Goal: Information Seeking & Learning: Learn about a topic

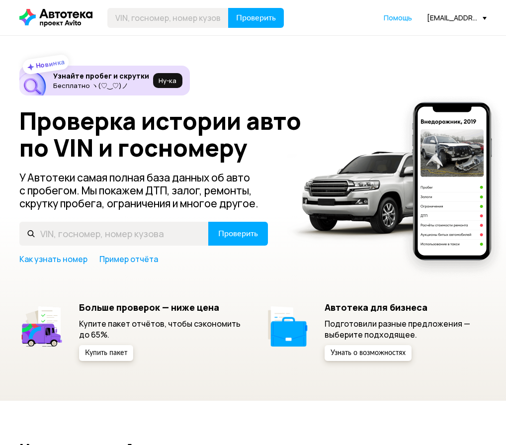
click at [183, 30] on header "Проверить Помощь info@avroralegal.ru" at bounding box center [253, 17] width 506 height 35
click at [206, 21] on input "text" at bounding box center [167, 18] width 121 height 20
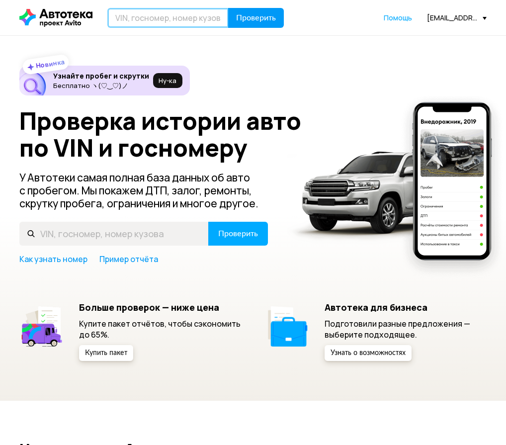
paste input "[US_VEHICLE_IDENTIFICATION_NUMBER]"
type input "LVGBC74K2PG638527"
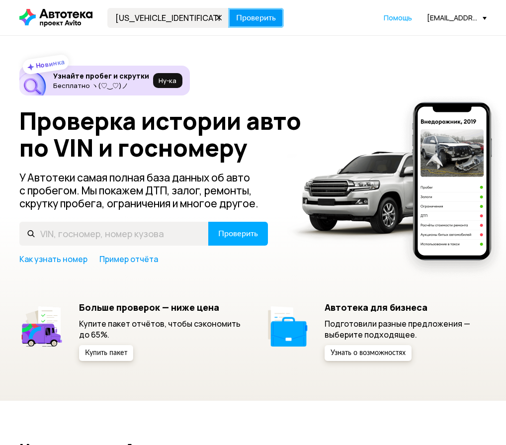
click at [257, 18] on span "Проверить" at bounding box center [256, 18] width 40 height 8
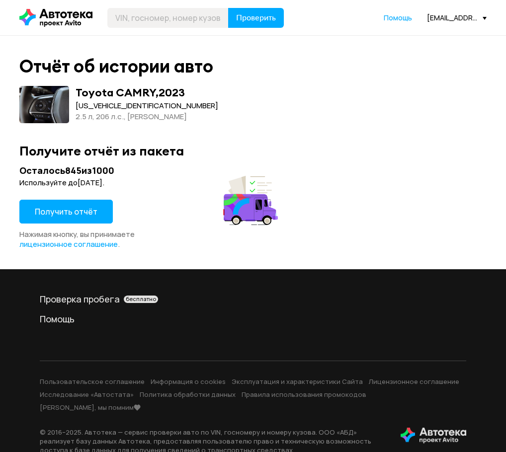
click at [84, 212] on span "Получить отчёт" at bounding box center [66, 211] width 63 height 11
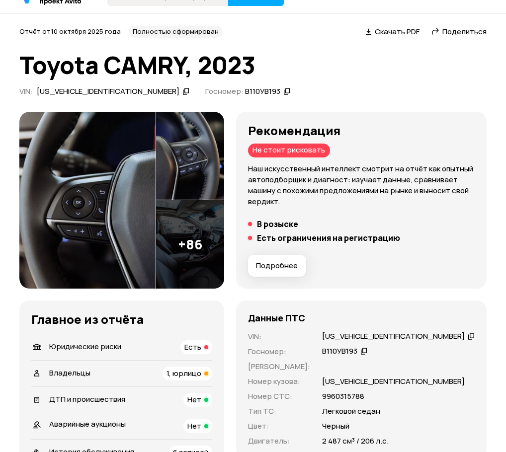
scroll to position [50, 0]
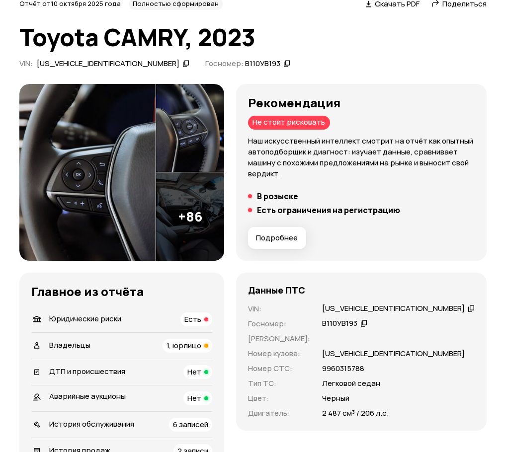
click at [369, 323] on div "В110УВ193" at bounding box center [345, 324] width 48 height 10
drag, startPoint x: 377, startPoint y: 368, endPoint x: 335, endPoint y: 372, distance: 42.4
click at [335, 372] on p "9960315788" at bounding box center [343, 368] width 42 height 11
copy p "9960315788"
click at [123, 274] on div "Главное из отчёта   Юридические риски Есть   Владельцы 1, юрлицо   ДТП и происш…" at bounding box center [121, 385] width 205 height 224
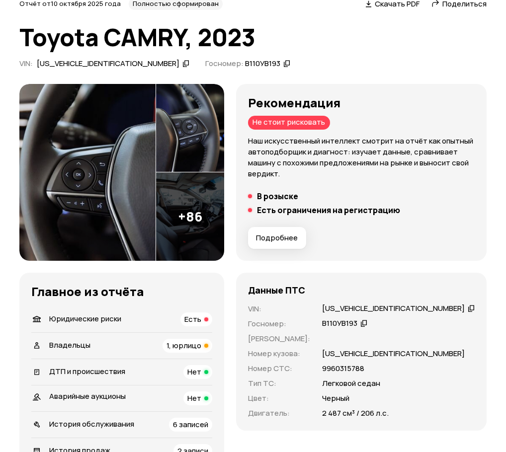
click at [152, 276] on div "Главное из отчёта   Юридические риски Есть   Владельцы 1, юрлицо   ДТП и происш…" at bounding box center [121, 385] width 205 height 224
drag, startPoint x: 356, startPoint y: 241, endPoint x: 289, endPoint y: 242, distance: 67.6
click at [317, 245] on div "Подробнее" at bounding box center [361, 238] width 235 height 30
click at [205, 59] on span "Госномер:" at bounding box center [224, 63] width 38 height 10
click at [235, 55] on div "Отчёт от 10 октября 2025 года Полностью сформирован   Скачать PDF   Поделиться …" at bounding box center [252, 35] width 467 height 74
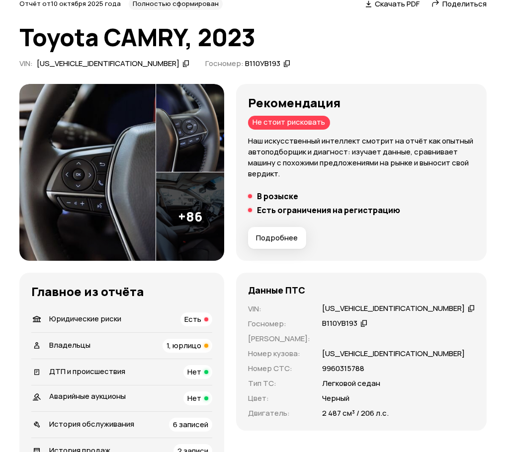
click at [120, 41] on h1 "Toyota CAMRY, 2023" at bounding box center [252, 37] width 467 height 27
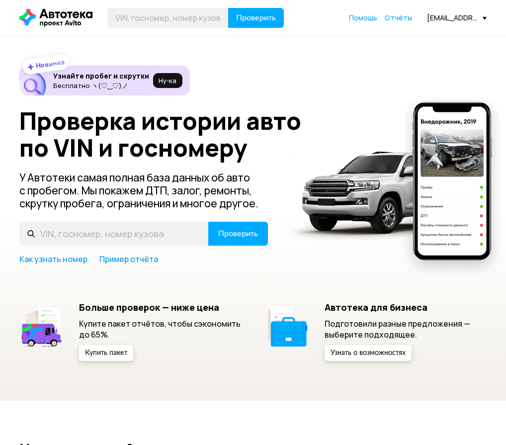
click at [210, 33] on header "Проверить Помощь Отчёты info@avroralegal.ru" at bounding box center [253, 17] width 506 height 35
click at [210, 19] on input "text" at bounding box center [167, 18] width 121 height 20
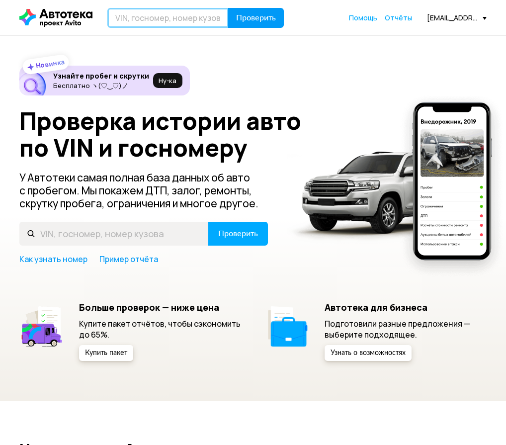
paste input "LVGBC74K2PG638589"
type input "[US_VEHICLE_IDENTIFICATION_NUMBER]"
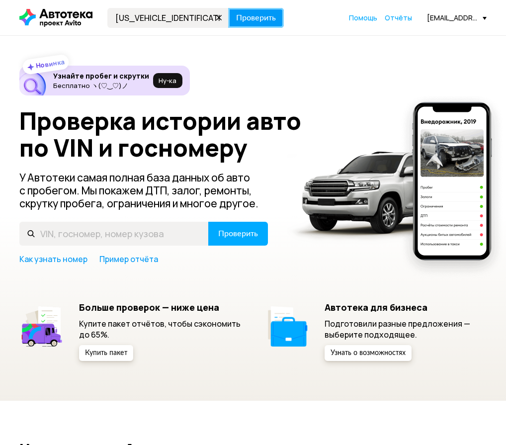
click at [256, 19] on span "Проверить" at bounding box center [256, 18] width 40 height 8
click at [253, 16] on span "Проверить" at bounding box center [256, 18] width 40 height 8
click at [263, 25] on button "Проверить" at bounding box center [256, 18] width 56 height 20
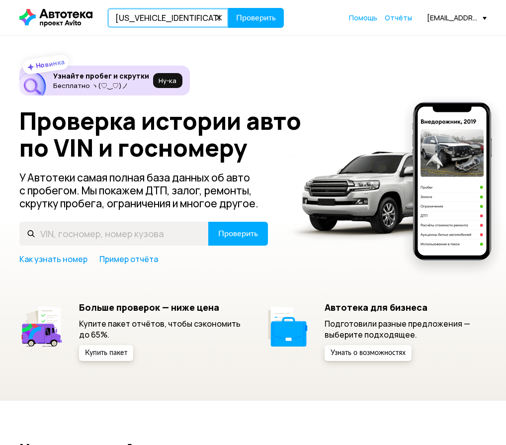
drag, startPoint x: 171, startPoint y: 13, endPoint x: 231, endPoint y: 21, distance: 61.2
click at [171, 13] on input "[US_VEHICLE_IDENTIFICATION_NUMBER]" at bounding box center [167, 18] width 121 height 20
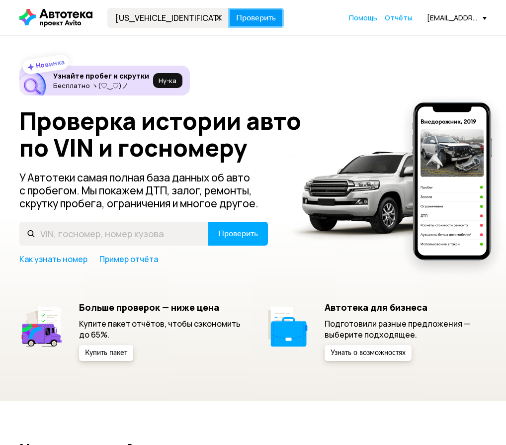
click at [256, 20] on span "Проверить" at bounding box center [256, 18] width 40 height 8
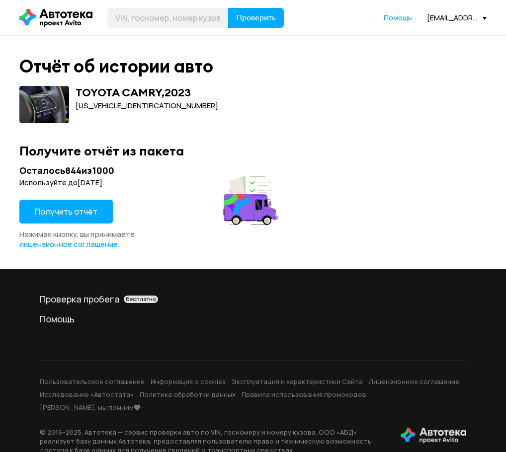
click at [87, 216] on span "Получить отчёт" at bounding box center [66, 211] width 63 height 11
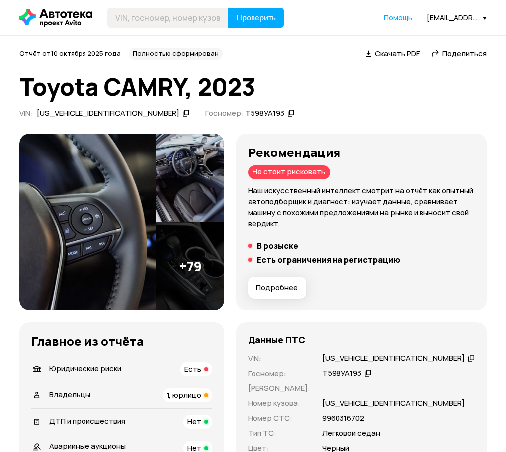
click at [287, 108] on icon at bounding box center [290, 113] width 7 height 10
drag, startPoint x: 379, startPoint y: 419, endPoint x: 335, endPoint y: 423, distance: 43.9
click at [335, 423] on div "9960316702" at bounding box center [398, 418] width 153 height 11
copy p "9960316702"
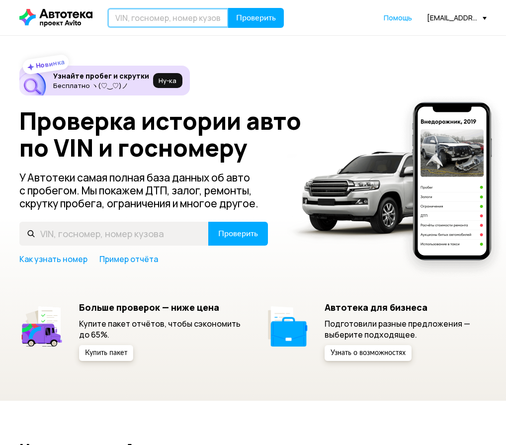
click at [177, 14] on input "text" at bounding box center [167, 18] width 121 height 20
paste input "[US_VEHICLE_IDENTIFICATION_NUMBER]"
type input "[US_VEHICLE_IDENTIFICATION_NUMBER]"
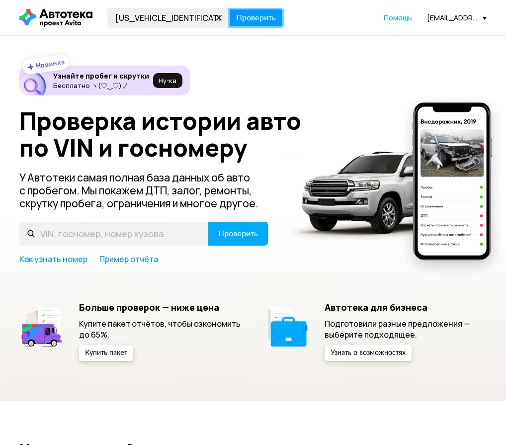
click at [278, 21] on button "Проверить" at bounding box center [256, 18] width 56 height 20
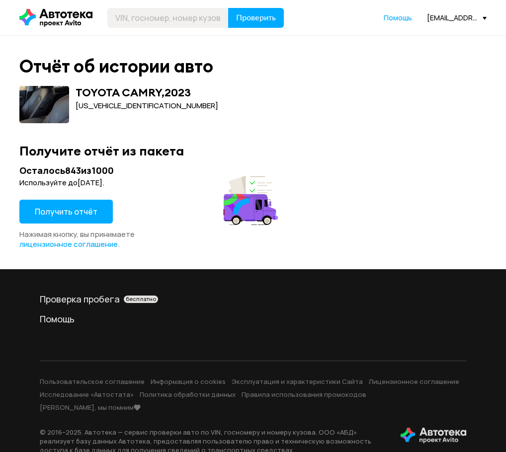
drag, startPoint x: 173, startPoint y: 169, endPoint x: 167, endPoint y: 164, distance: 7.8
click at [173, 169] on div "Осталось 843 из 1000" at bounding box center [150, 171] width 262 height 12
click at [64, 210] on span "Получить отчёт" at bounding box center [66, 211] width 63 height 11
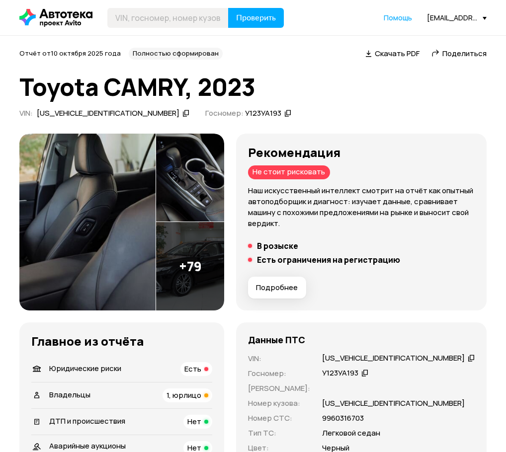
click at [244, 109] on div "У123УА193" at bounding box center [268, 113] width 49 height 10
click at [284, 112] on icon at bounding box center [288, 113] width 8 height 10
drag, startPoint x: 337, startPoint y: 417, endPoint x: 410, endPoint y: 422, distance: 73.2
click at [410, 422] on div "9960316703" at bounding box center [398, 418] width 153 height 11
copy p "9960316703"
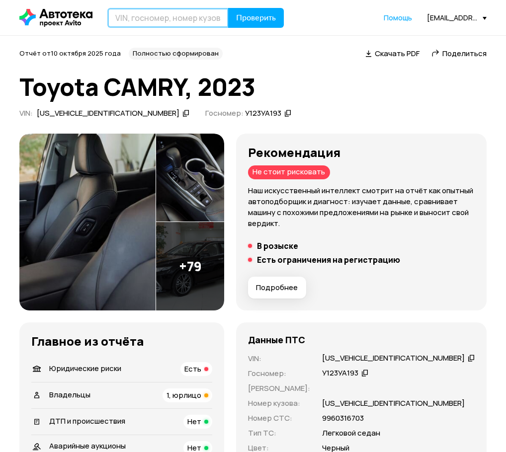
click at [144, 22] on input "text" at bounding box center [167, 18] width 121 height 20
paste input "LVGBC74K7PG235661"
type input "LVGBC74K7PG235661"
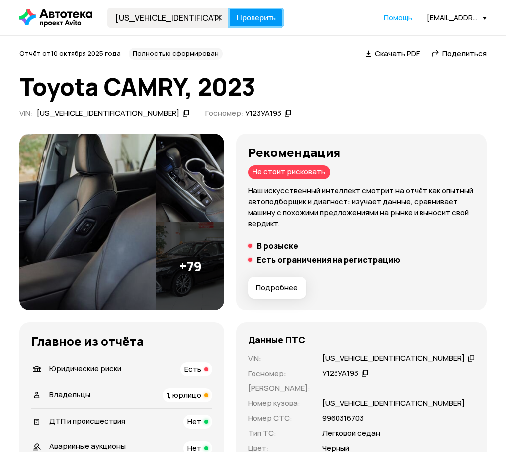
click at [274, 15] on span "Проверить" at bounding box center [256, 18] width 40 height 8
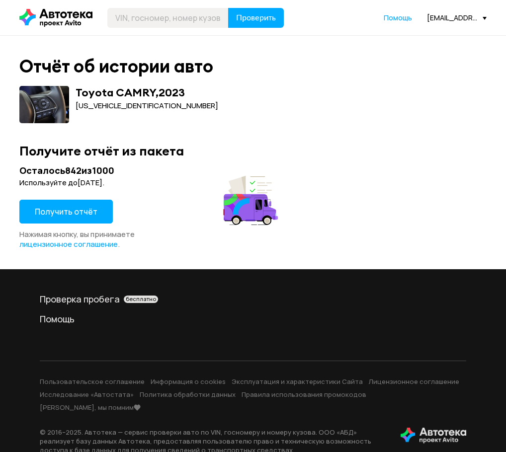
click at [66, 211] on span "Получить отчёт" at bounding box center [66, 211] width 63 height 11
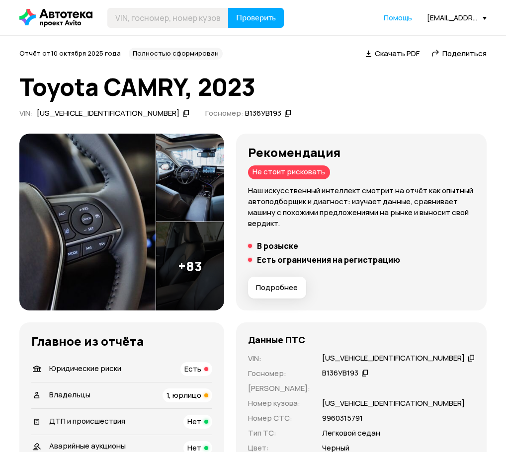
click at [368, 374] on icon at bounding box center [364, 373] width 7 height 10
drag, startPoint x: 337, startPoint y: 420, endPoint x: 398, endPoint y: 416, distance: 61.3
click at [398, 416] on div "9960315791" at bounding box center [398, 418] width 153 height 11
copy p "9960315791"
click at [477, 20] on div "[EMAIL_ADDRESS][DOMAIN_NAME]" at bounding box center [457, 17] width 60 height 9
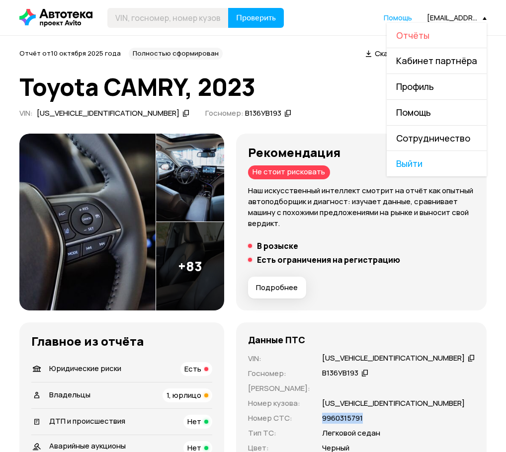
click at [427, 36] on span "Отчёты" at bounding box center [412, 35] width 33 height 12
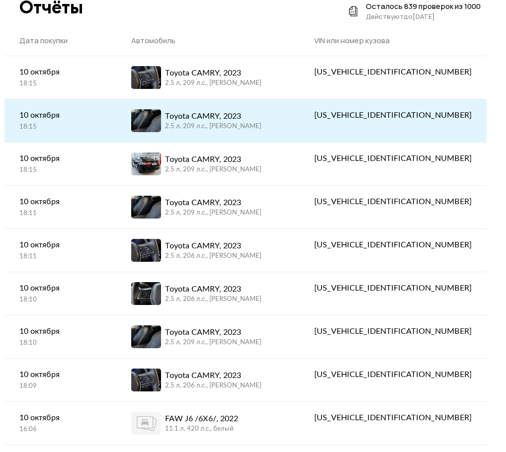
scroll to position [50, 0]
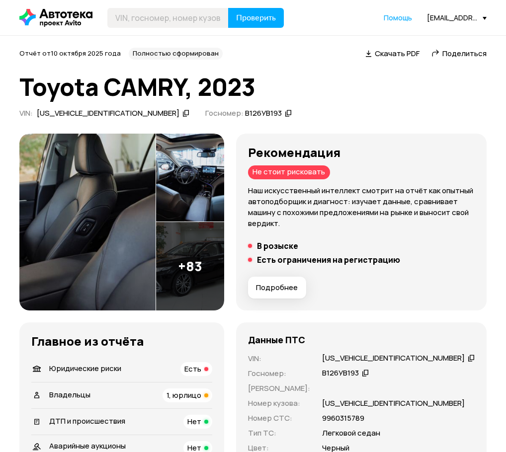
click at [285, 111] on icon at bounding box center [288, 113] width 7 height 10
drag, startPoint x: 380, startPoint y: 419, endPoint x: 335, endPoint y: 421, distance: 45.3
click at [335, 421] on div "9960315789" at bounding box center [398, 418] width 153 height 11
copy p "9960315789"
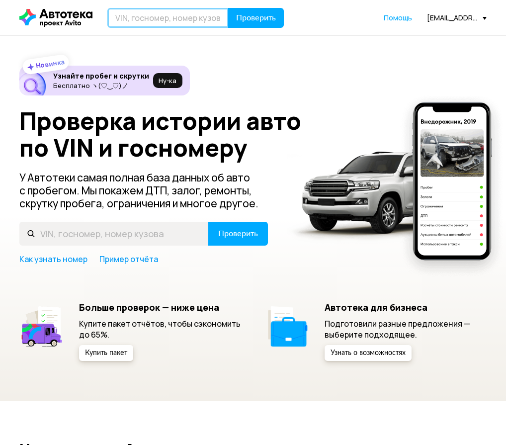
click at [184, 21] on input "text" at bounding box center [167, 18] width 121 height 20
paste input "LVGBC74K8PG235474"
type input "LVGBC74K8PG235474"
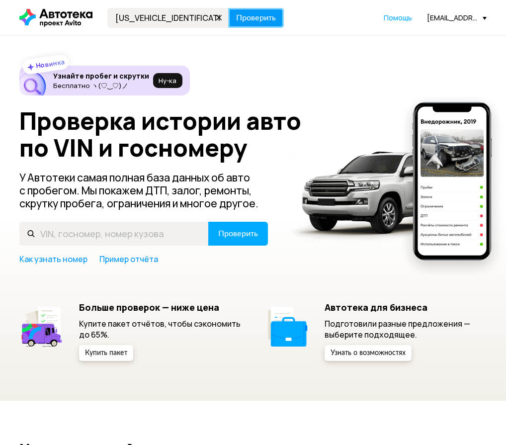
click at [250, 22] on span "Проверить" at bounding box center [256, 18] width 40 height 8
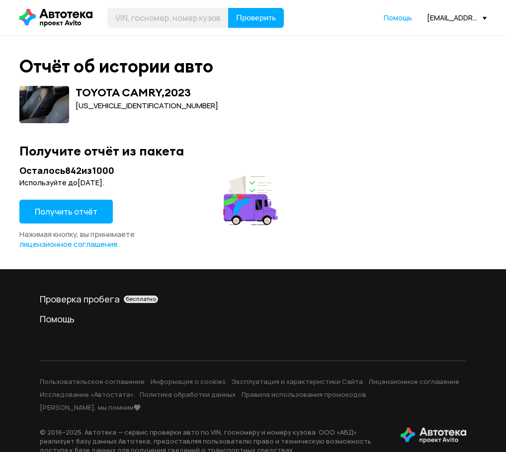
click at [80, 208] on span "Получить отчёт" at bounding box center [66, 211] width 63 height 11
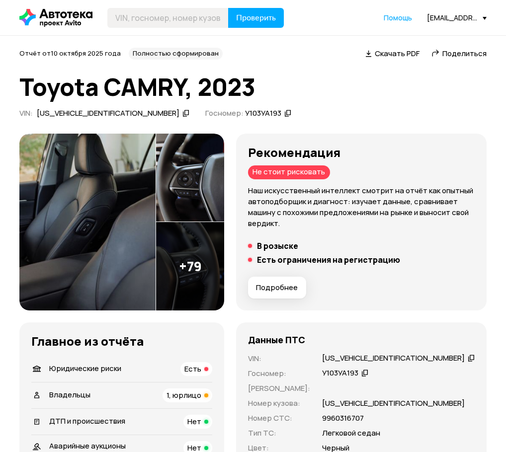
click at [370, 377] on div "У103УА193" at bounding box center [345, 373] width 49 height 10
drag, startPoint x: 384, startPoint y: 415, endPoint x: 335, endPoint y: 424, distance: 50.0
click at [335, 424] on div "VIN : LVGBC74K8PG235474   Госномер : У103УА193   Номер ПТС : Номер кузова : LVG…" at bounding box center [361, 410] width 227 height 115
copy p "9960316707"
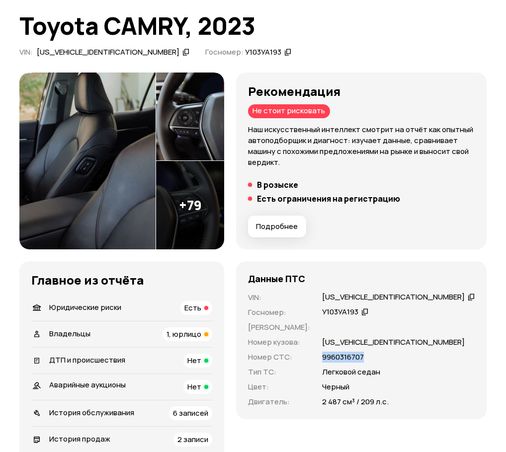
scroll to position [99, 0]
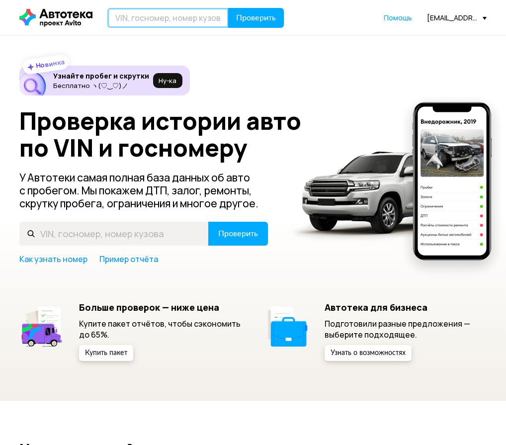
drag, startPoint x: 145, startPoint y: 19, endPoint x: 166, endPoint y: 21, distance: 21.0
click at [145, 19] on input "text" at bounding box center [167, 18] width 121 height 20
paste input "[US_VEHICLE_IDENTIFICATION_NUMBER]"
type input "[US_VEHICLE_IDENTIFICATION_NUMBER]"
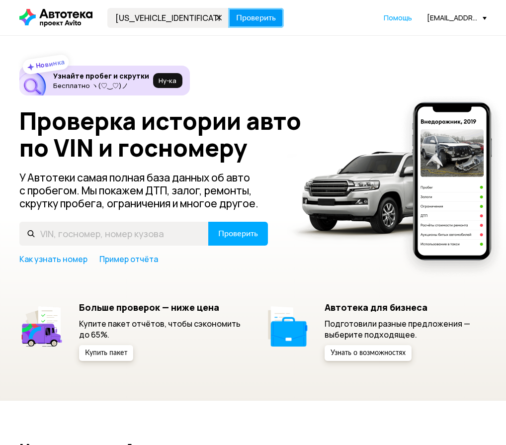
click at [266, 22] on span "Проверить" at bounding box center [256, 18] width 40 height 8
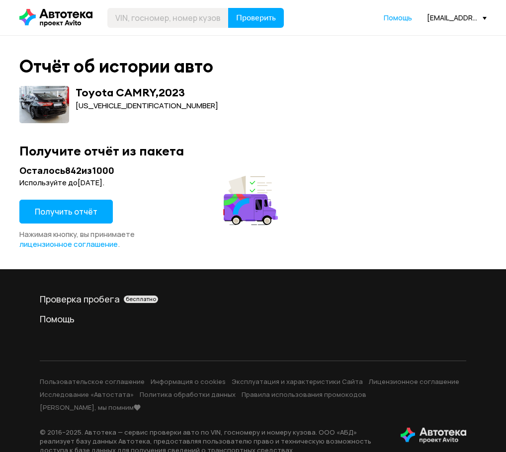
click at [58, 208] on span "Получить отчёт" at bounding box center [66, 211] width 63 height 11
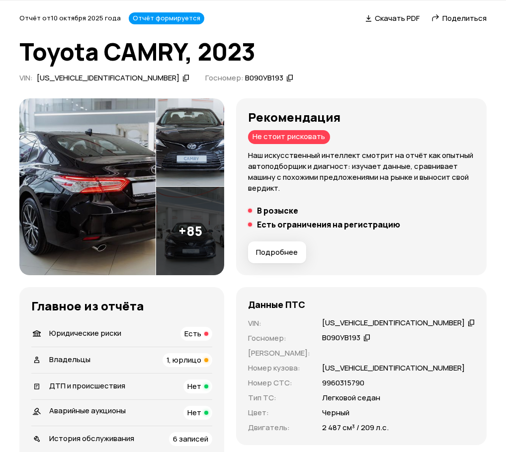
scroll to position [99, 0]
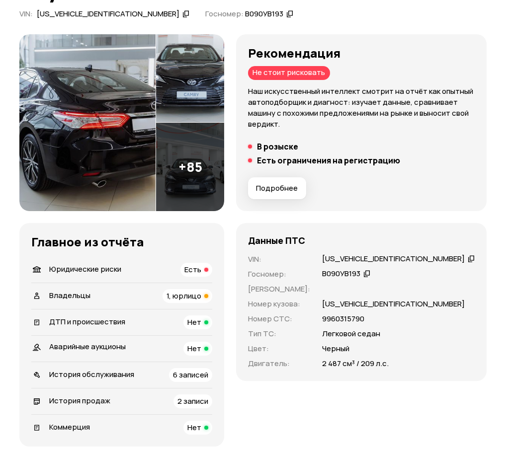
click at [372, 273] on div "В090УВ193" at bounding box center [346, 274] width 51 height 10
drag, startPoint x: 332, startPoint y: 356, endPoint x: 324, endPoint y: 354, distance: 8.2
click at [332, 356] on div "VIN : LVGBC74KXPG235654   Госномер : В090УВ193   Номер ПТС : Номер кузова : LVG…" at bounding box center [361, 311] width 227 height 115
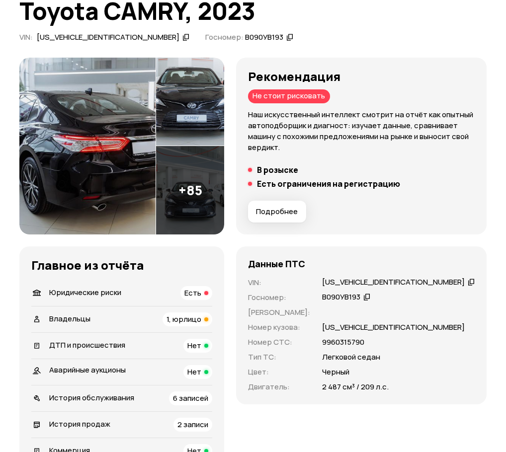
scroll to position [50, 0]
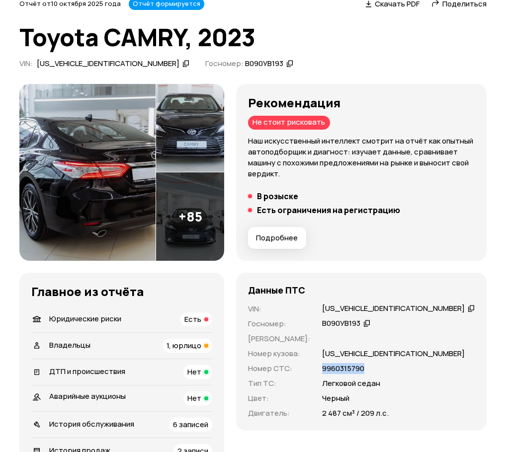
drag, startPoint x: 374, startPoint y: 370, endPoint x: 331, endPoint y: 371, distance: 43.3
click at [331, 371] on div "VIN : LVGBC74KXPG235654   Госномер : В090УВ193   Номер ПТС : Номер кузова : LVG…" at bounding box center [361, 361] width 227 height 115
copy p "9960315790"
click at [224, 367] on div "Главное из отчёта   Юридические риски Есть   Владельцы 1, юрлицо   ДТП и происш…" at bounding box center [121, 385] width 205 height 224
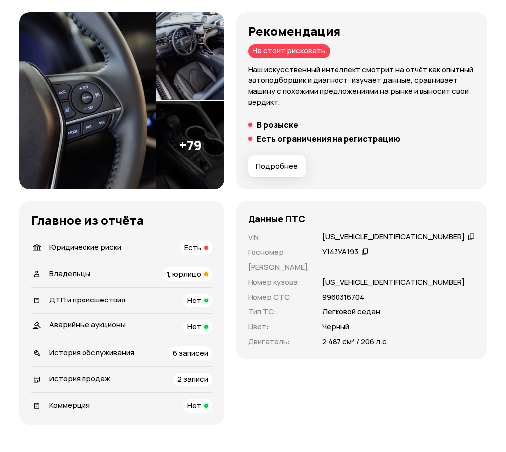
scroll to position [149, 0]
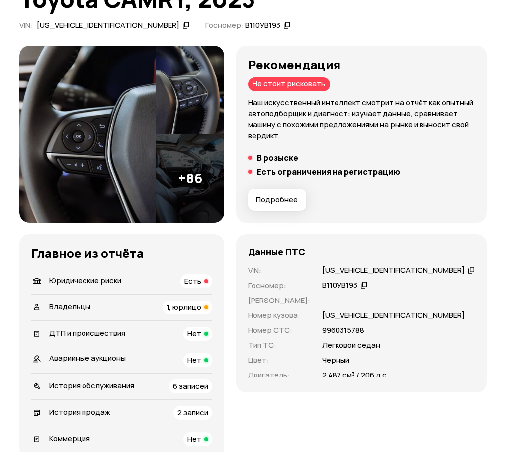
scroll to position [99, 0]
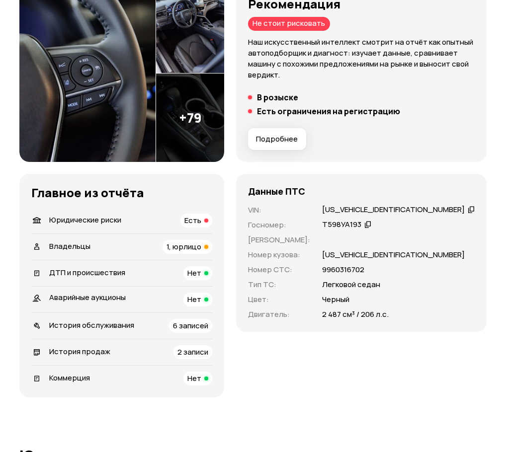
scroll to position [149, 0]
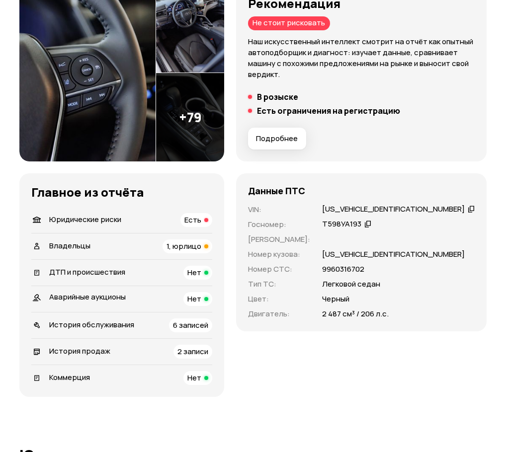
click at [212, 333] on li "История обслуживания 6 записей" at bounding box center [121, 325] width 181 height 26
click at [198, 331] on div "6 записей" at bounding box center [190, 326] width 43 height 14
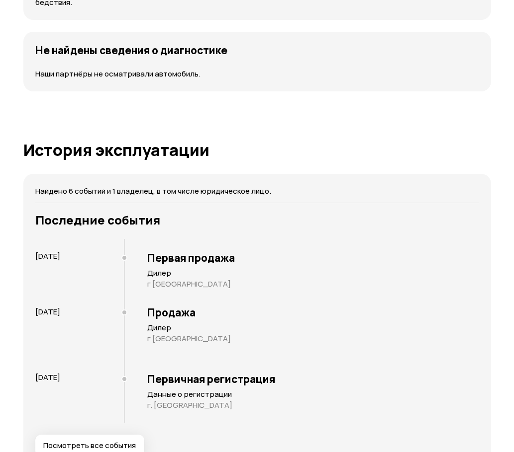
scroll to position [1458, 0]
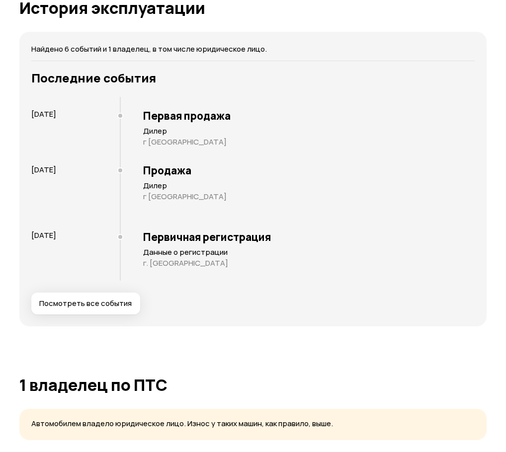
click at [96, 303] on span "Посмотреть все события" at bounding box center [85, 304] width 92 height 10
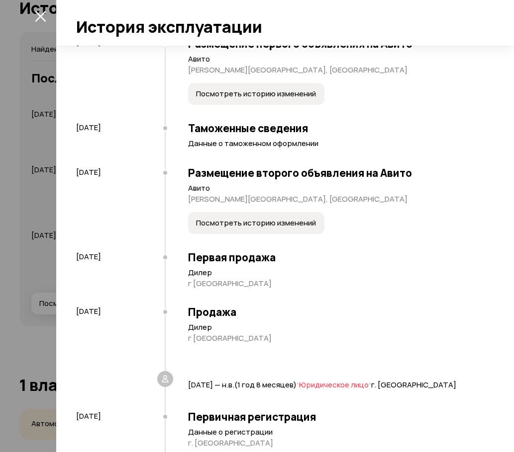
scroll to position [78, 0]
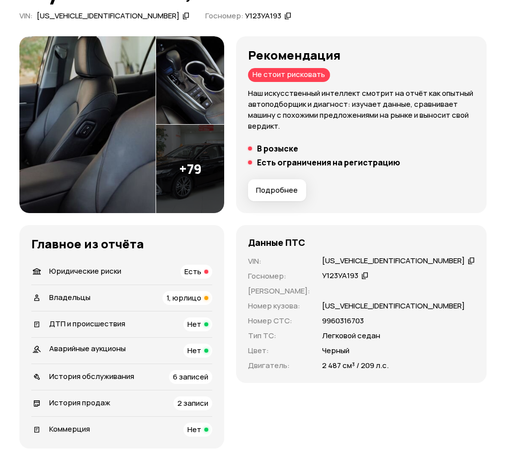
scroll to position [99, 0]
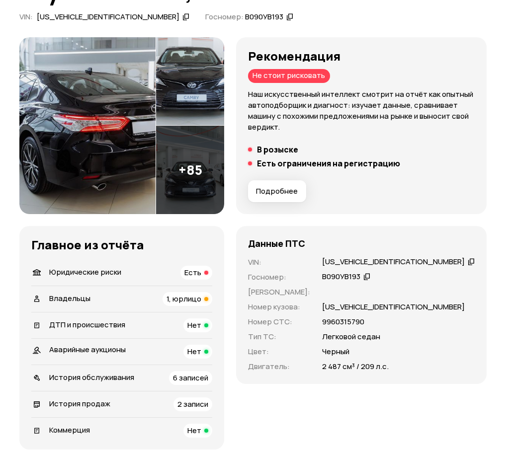
scroll to position [298, 0]
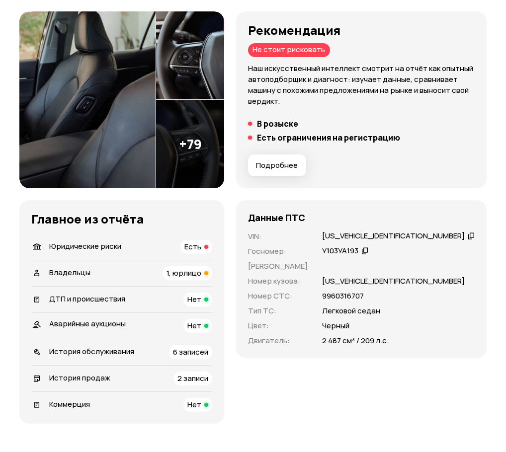
scroll to position [249, 0]
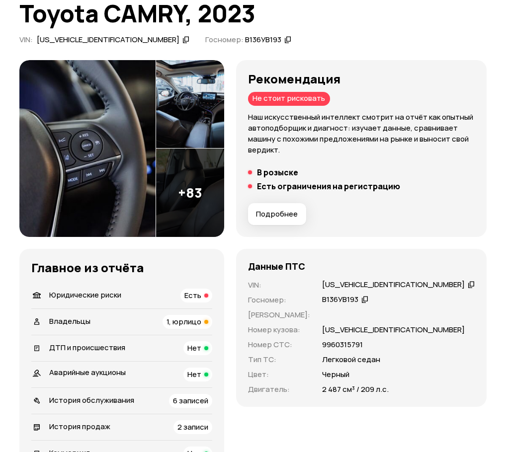
scroll to position [199, 0]
